Goal: Task Accomplishment & Management: Manage account settings

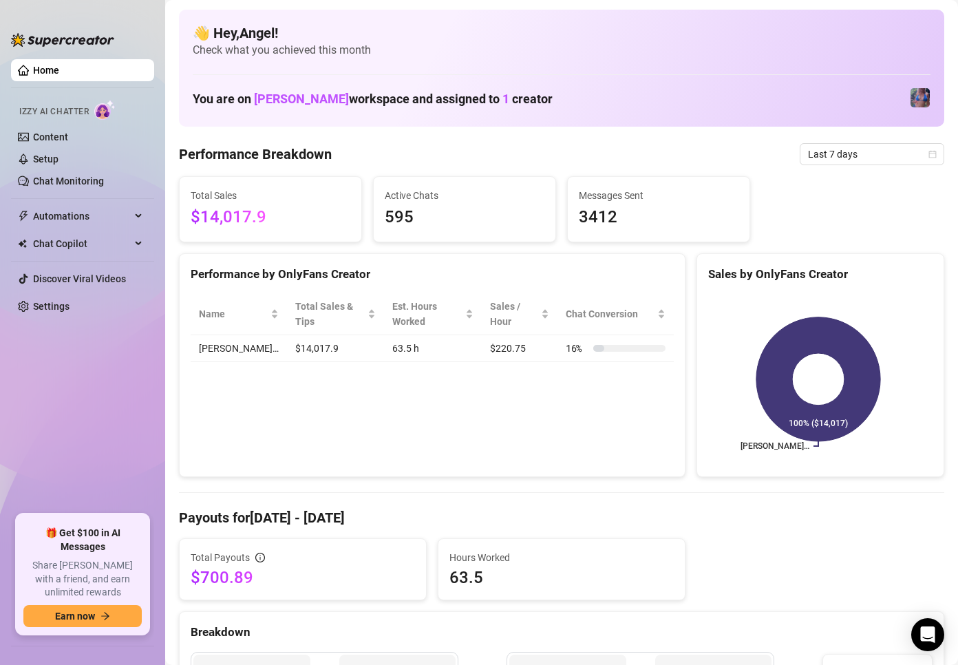
scroll to position [69, 0]
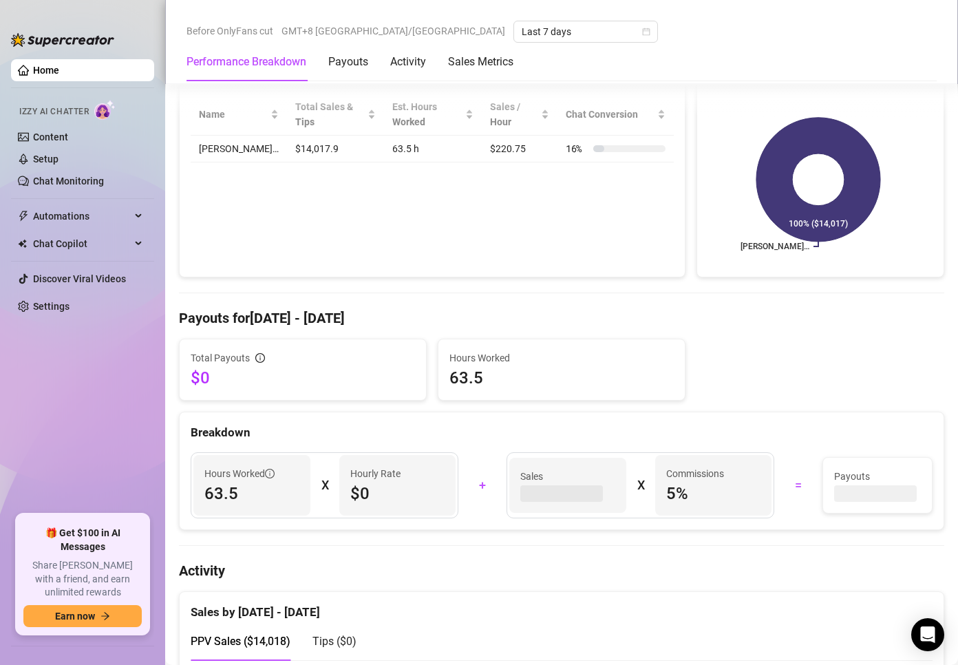
scroll to position [413, 0]
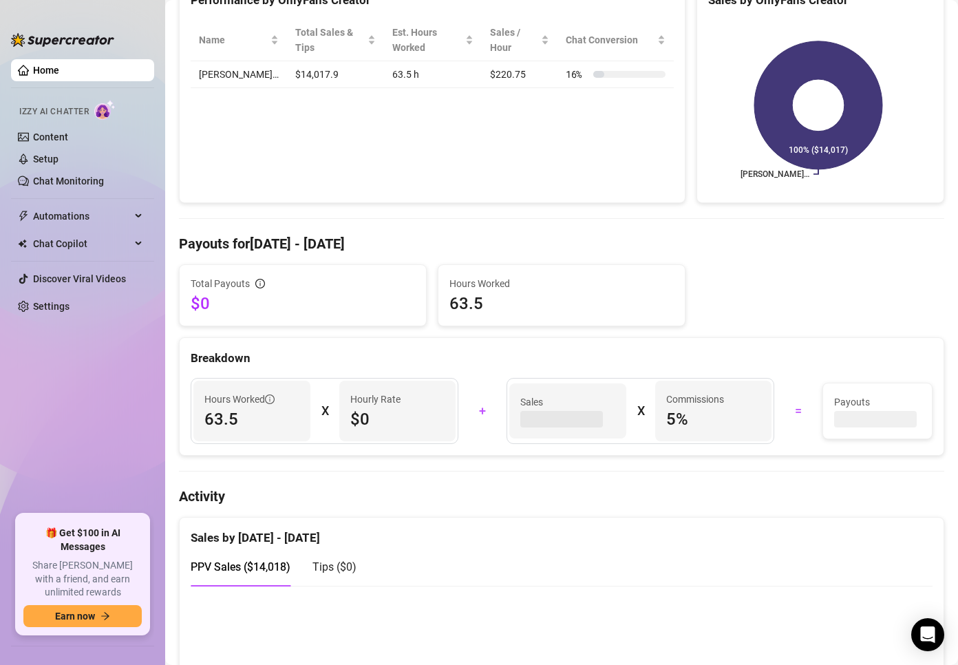
scroll to position [275, 0]
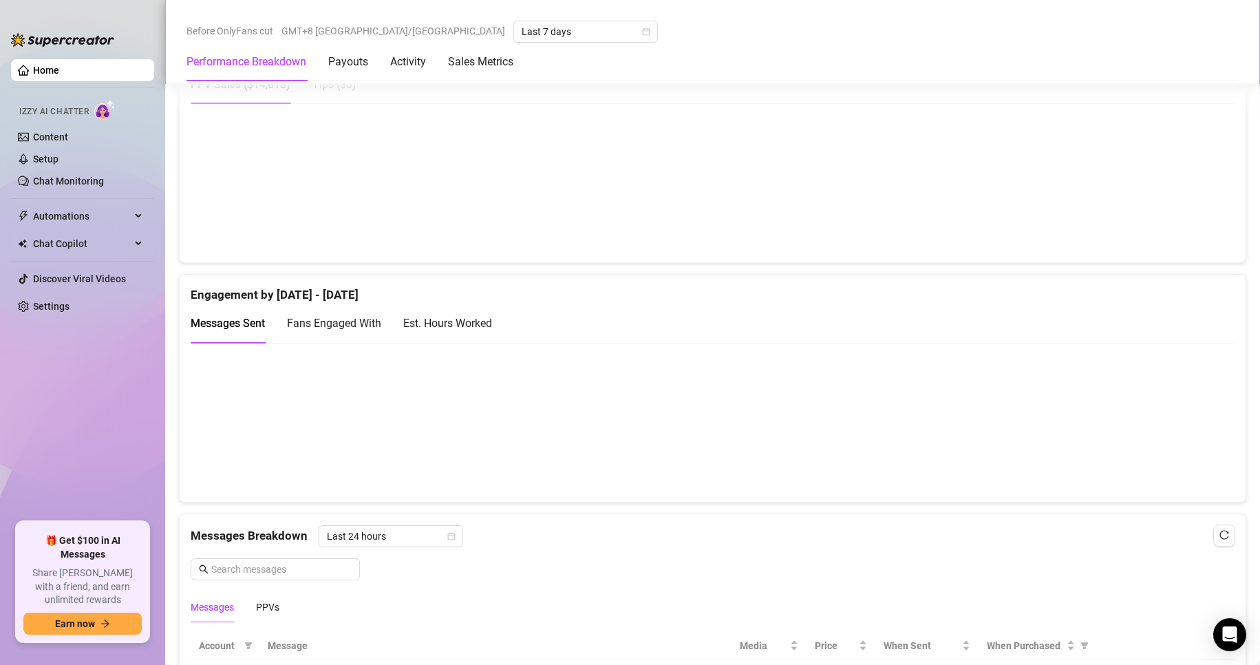
scroll to position [757, 0]
click at [351, 325] on span "Fans Engaged With" at bounding box center [334, 322] width 94 height 13
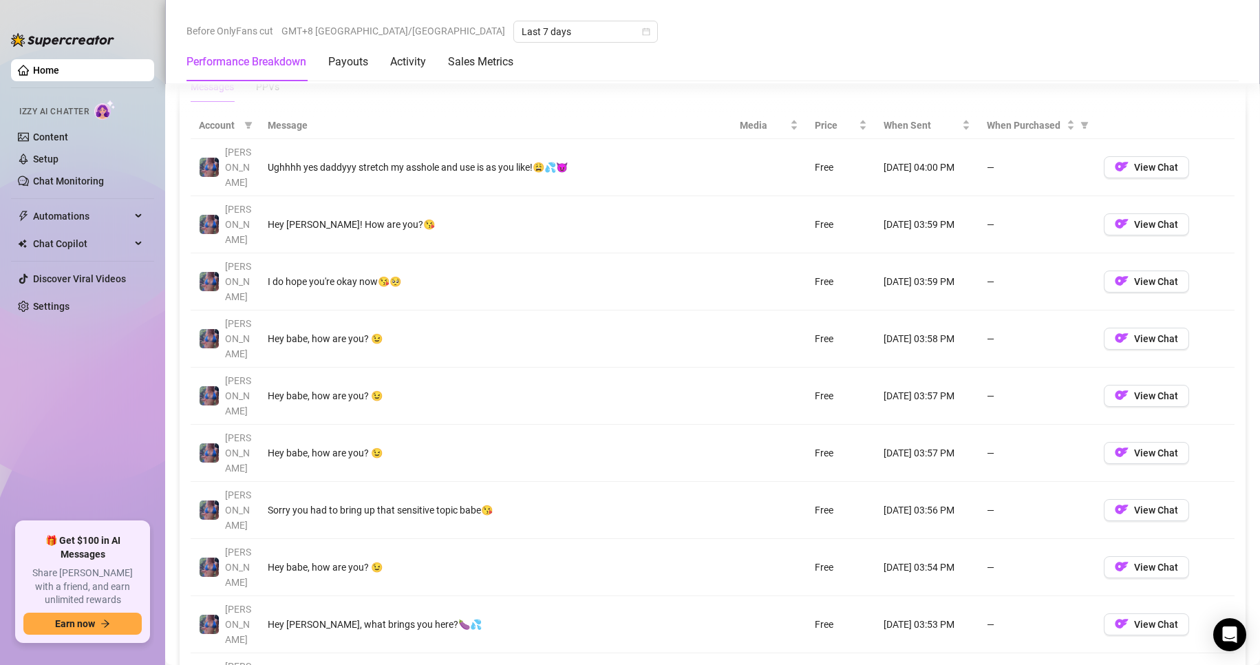
scroll to position [1307, 0]
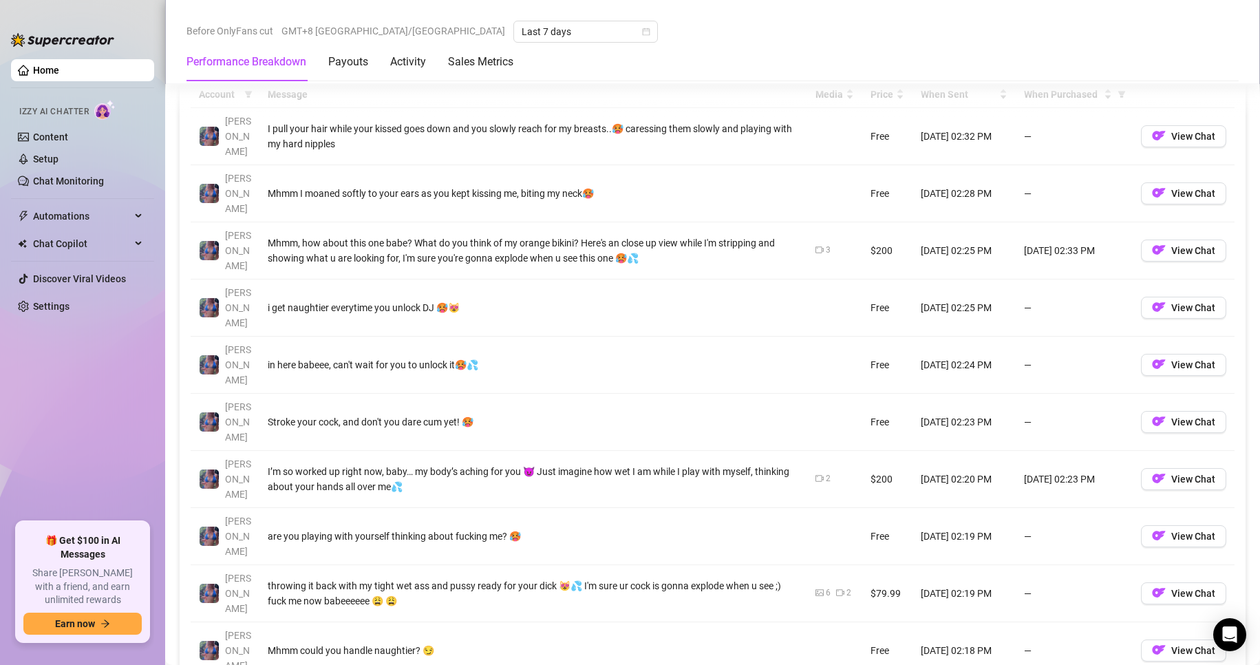
click at [1152, 482] on div "Account Message Media Price When Sent When Purchased Jaylie I pull your hair wh…" at bounding box center [713, 393] width 1044 height 625
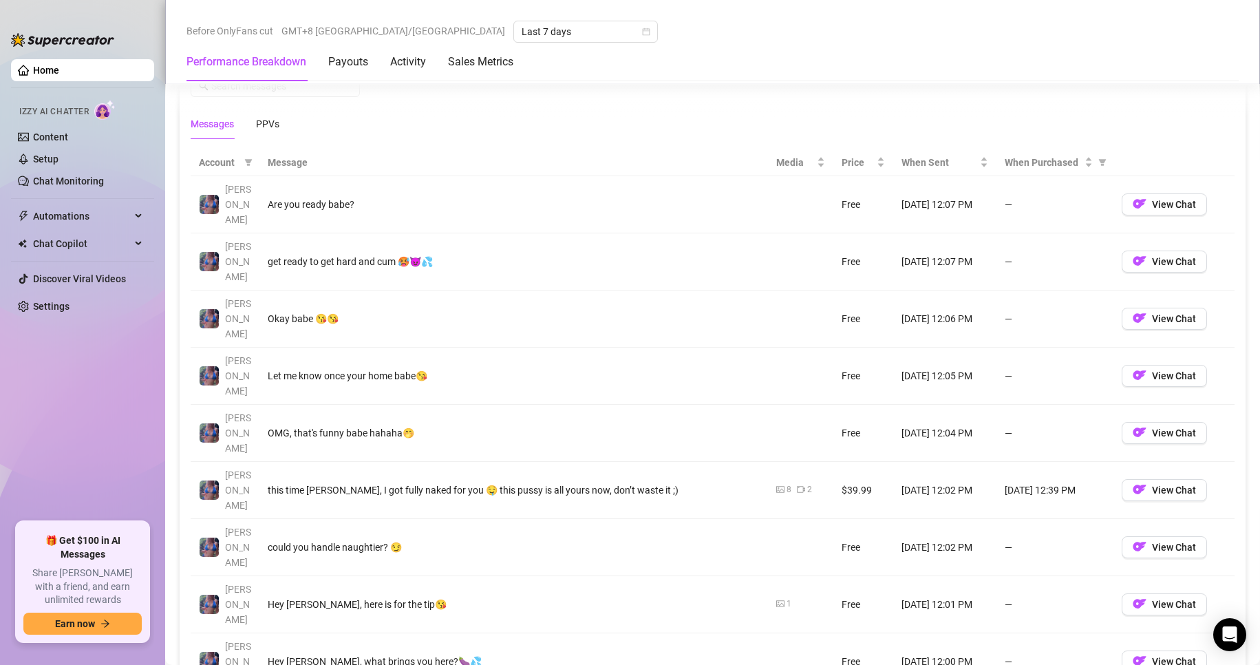
scroll to position [1238, 0]
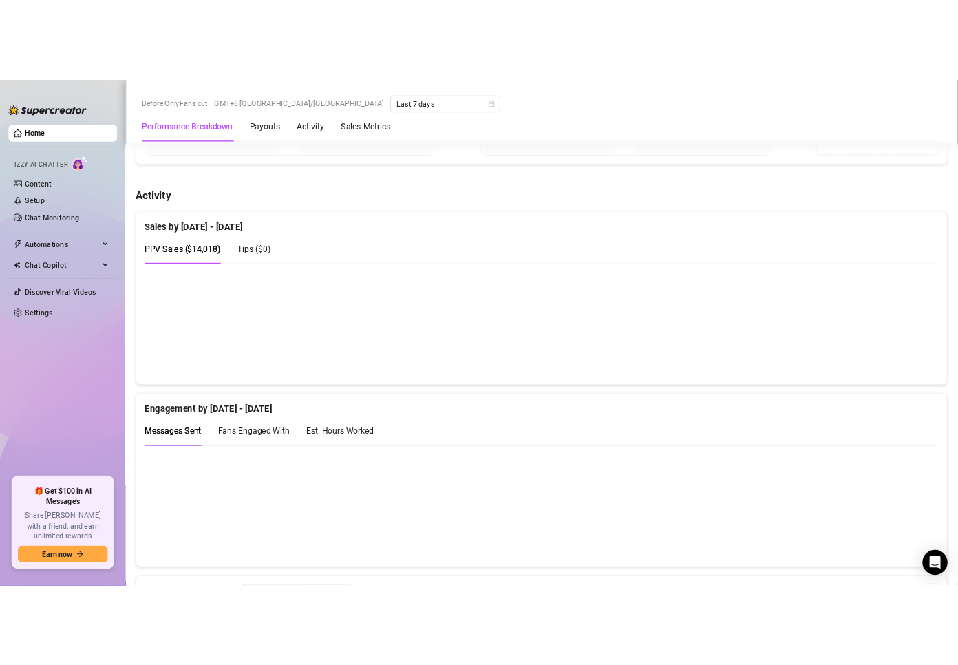
scroll to position [619, 0]
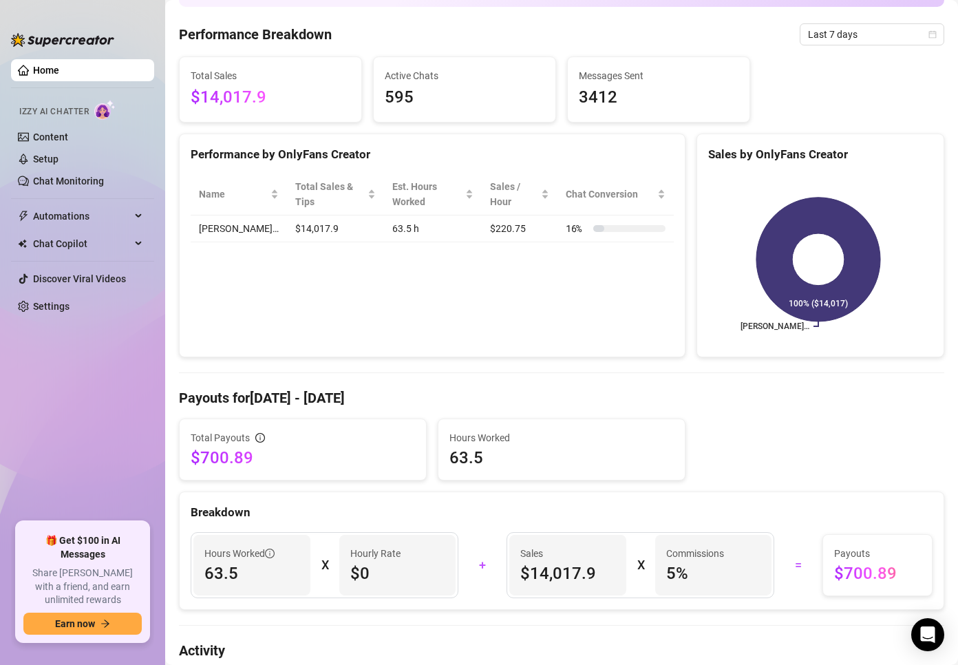
scroll to position [138, 0]
